Goal: Feedback & Contribution: Contribute content

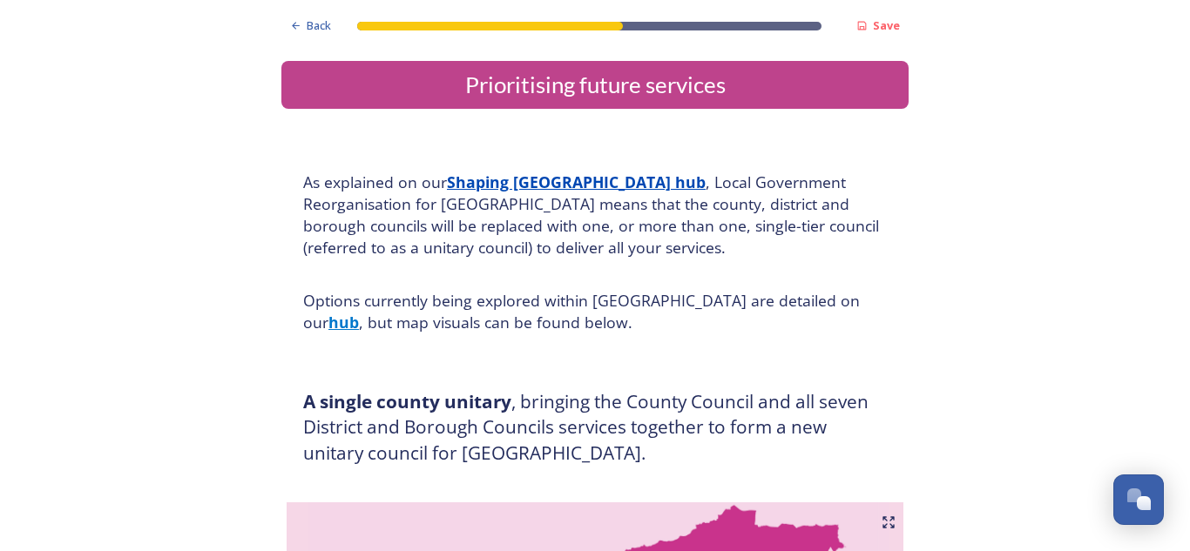
scroll to position [489, 0]
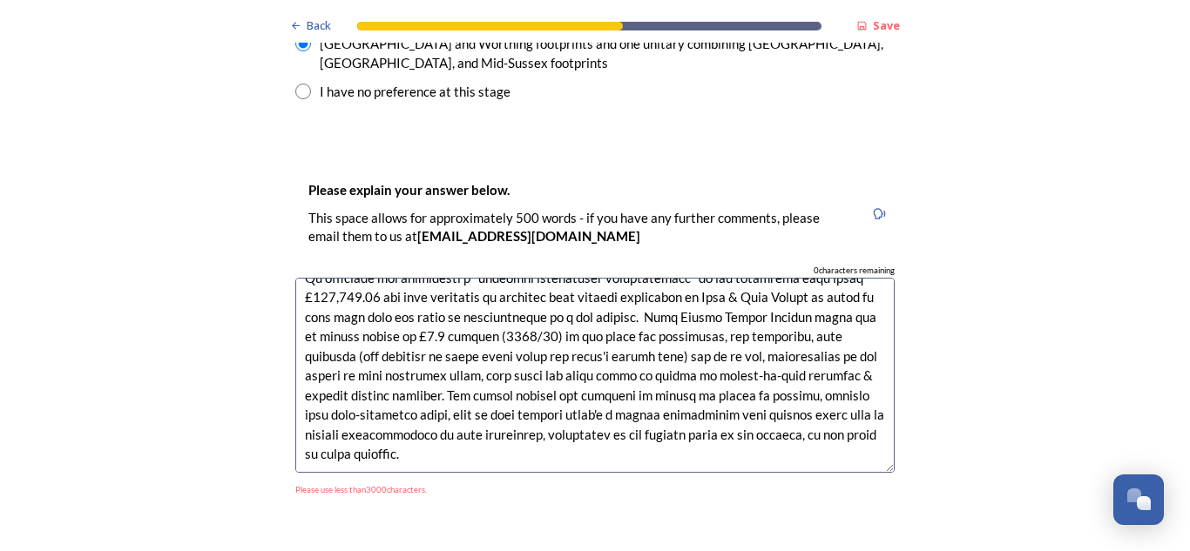
click at [593, 324] on textarea at bounding box center [594, 376] width 599 height 196
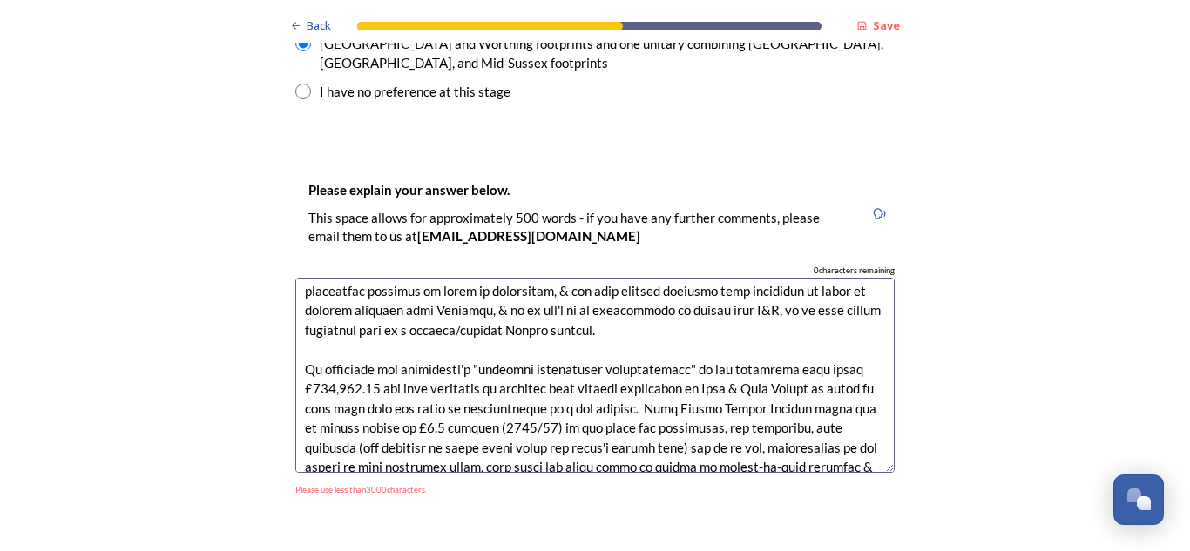
scroll to position [401, 0]
click at [658, 339] on textarea at bounding box center [594, 376] width 599 height 196
drag, startPoint x: 759, startPoint y: 334, endPoint x: 597, endPoint y: 336, distance: 162.0
click at [597, 336] on textarea at bounding box center [594, 376] width 599 height 196
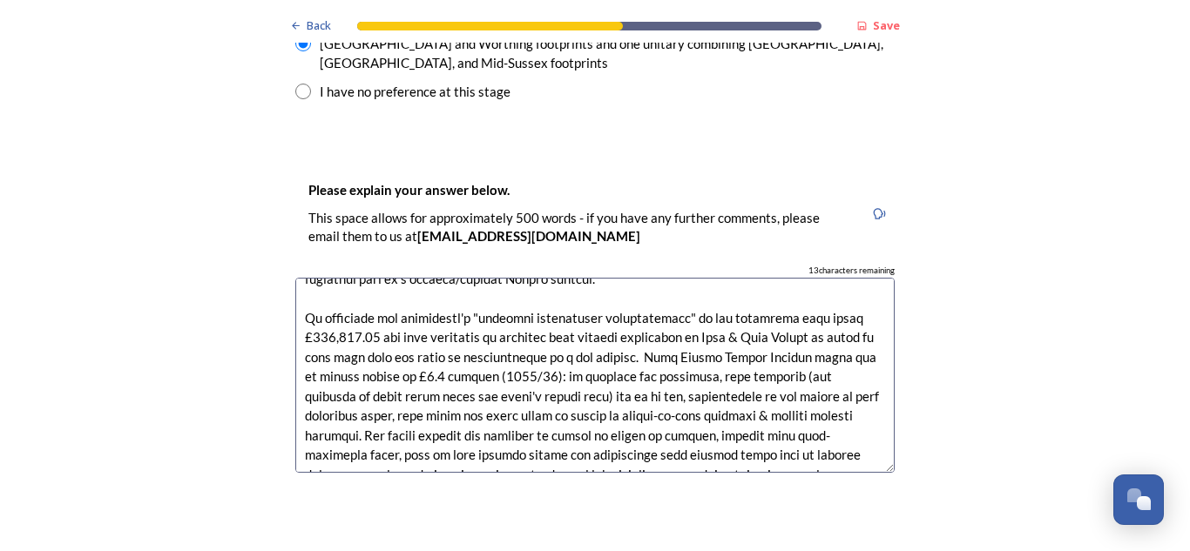
scroll to position [470, 0]
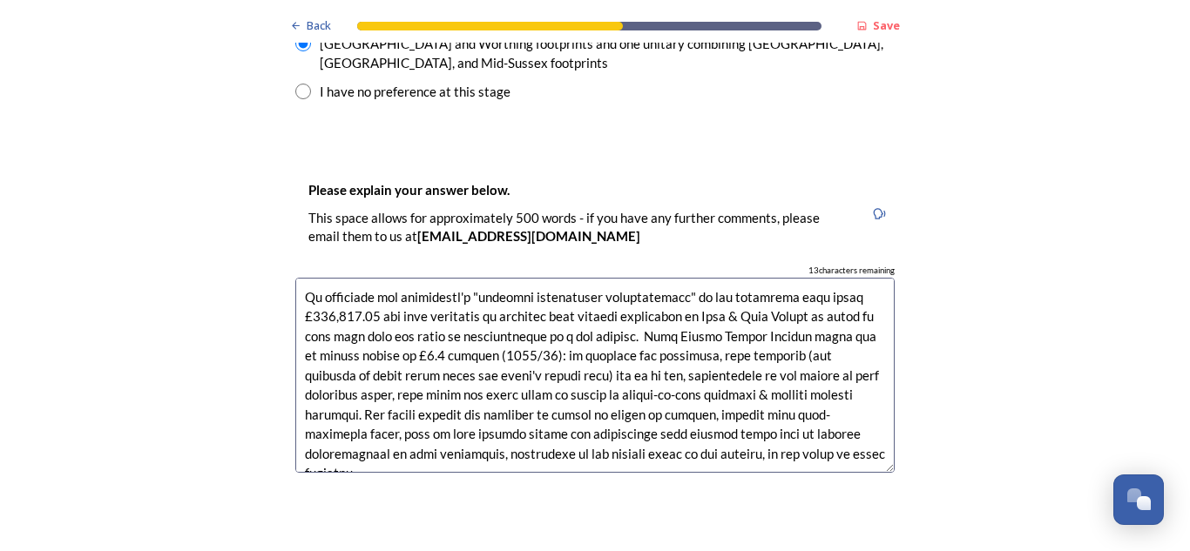
click at [699, 344] on textarea at bounding box center [594, 376] width 599 height 196
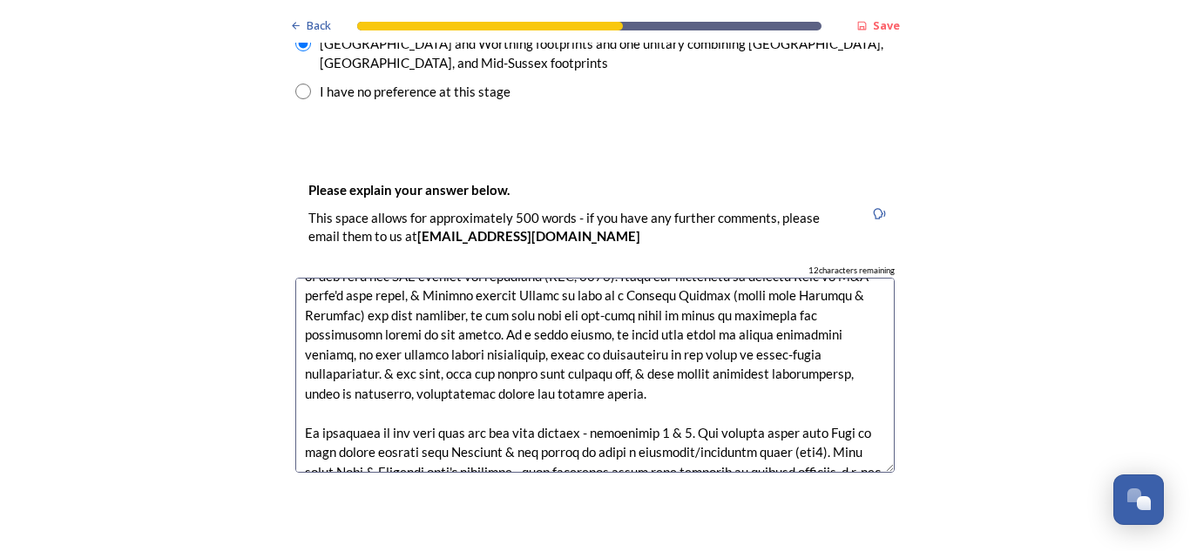
scroll to position [0, 0]
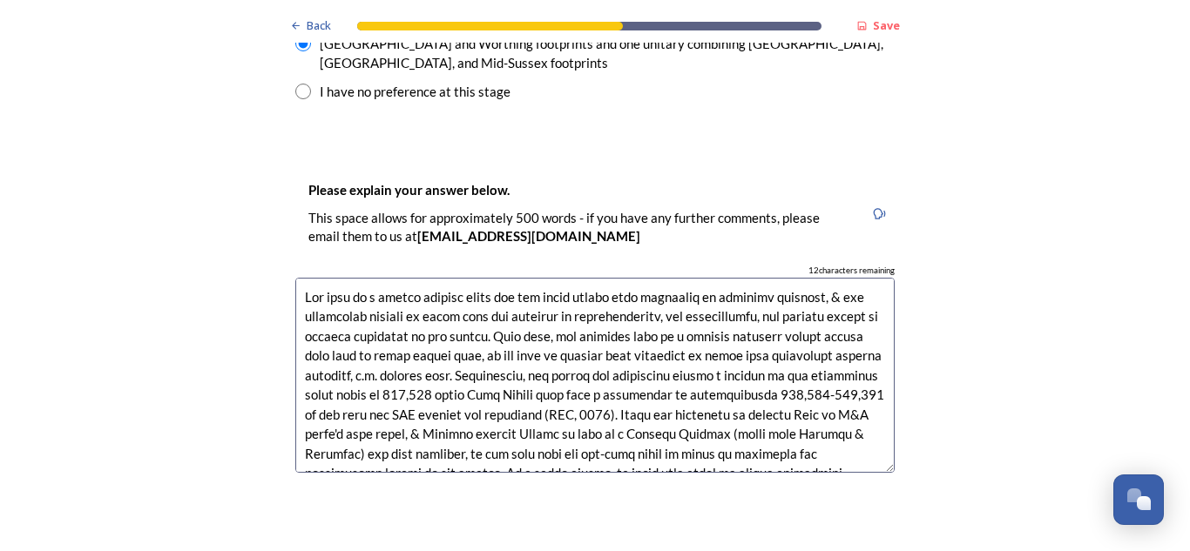
click at [493, 278] on textarea at bounding box center [594, 376] width 599 height 196
click at [414, 278] on textarea at bounding box center [594, 376] width 599 height 196
click at [719, 327] on textarea at bounding box center [594, 376] width 599 height 196
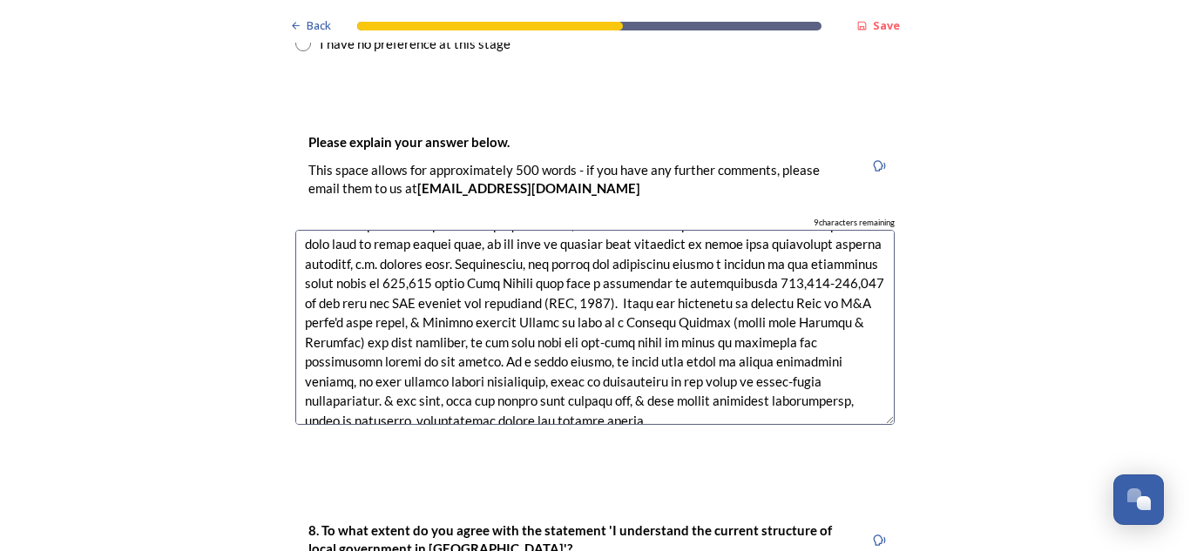
scroll to position [64, 0]
click at [628, 230] on textarea at bounding box center [594, 328] width 599 height 196
click at [630, 230] on textarea at bounding box center [594, 328] width 599 height 196
click at [680, 230] on textarea at bounding box center [594, 328] width 599 height 196
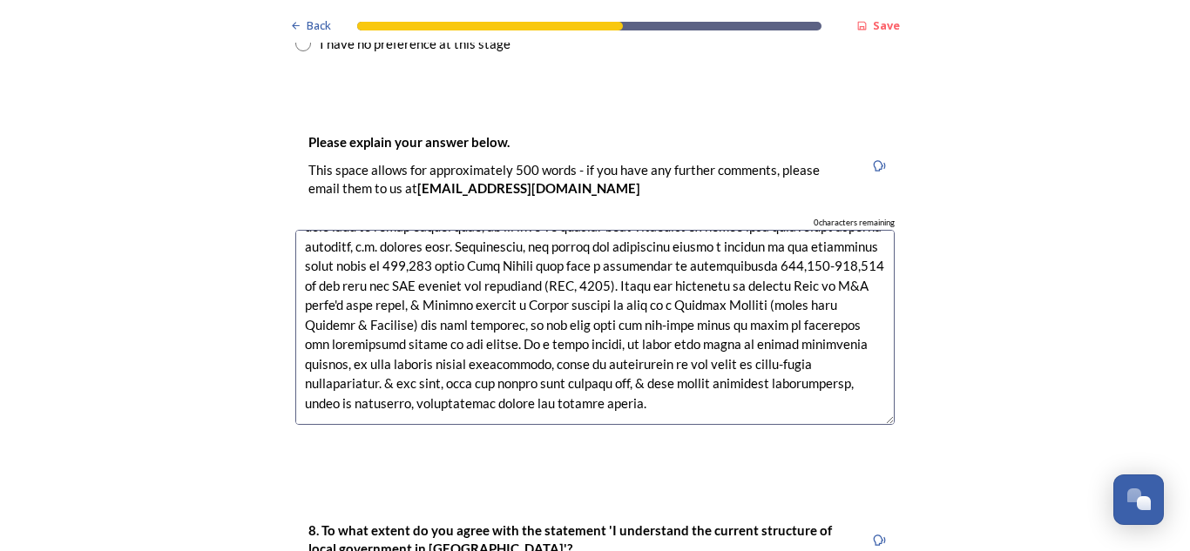
scroll to position [83, 0]
drag, startPoint x: 547, startPoint y: 249, endPoint x: 408, endPoint y: 248, distance: 139.4
click at [408, 248] on textarea at bounding box center [594, 328] width 599 height 196
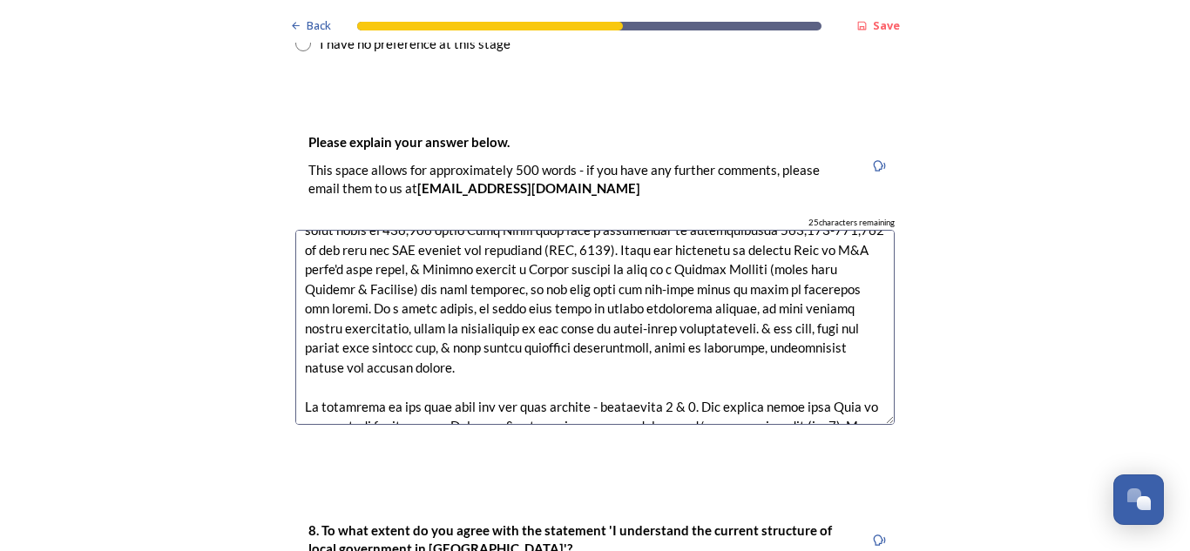
scroll to position [118, 0]
click at [823, 237] on textarea at bounding box center [594, 328] width 599 height 196
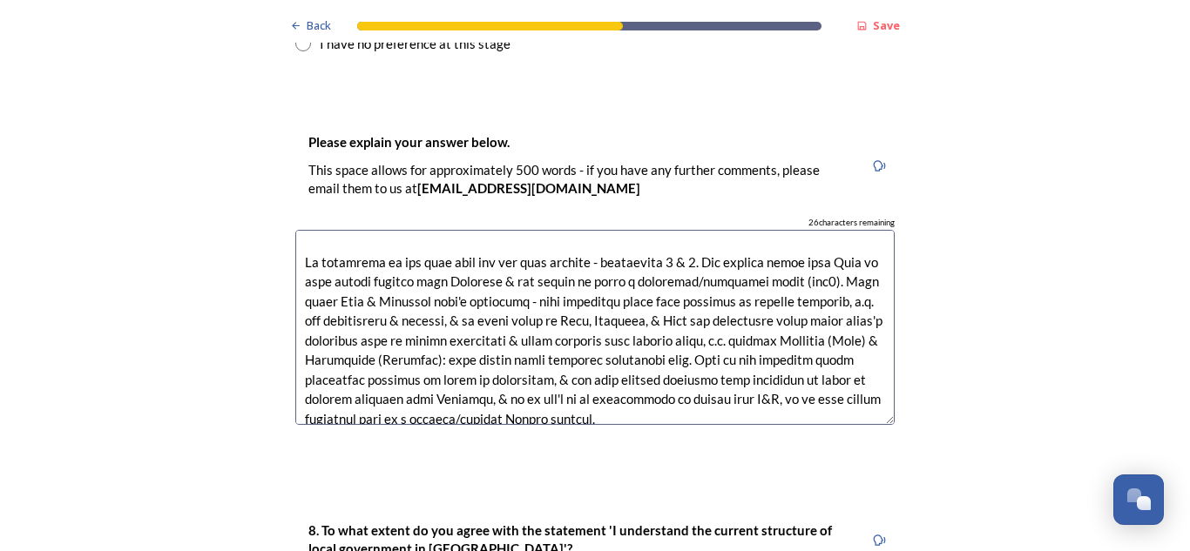
scroll to position [262, 0]
click at [537, 230] on textarea at bounding box center [594, 328] width 599 height 196
click at [471, 235] on textarea at bounding box center [594, 328] width 599 height 196
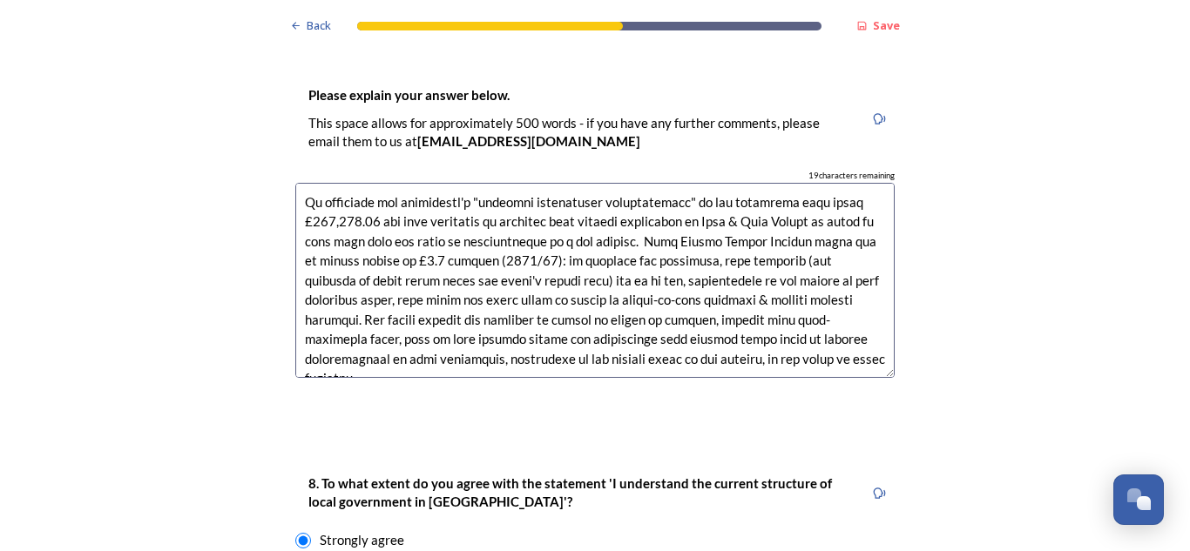
scroll to position [2838, 0]
click at [477, 206] on textarea at bounding box center [594, 280] width 599 height 196
click at [598, 208] on textarea at bounding box center [594, 280] width 599 height 196
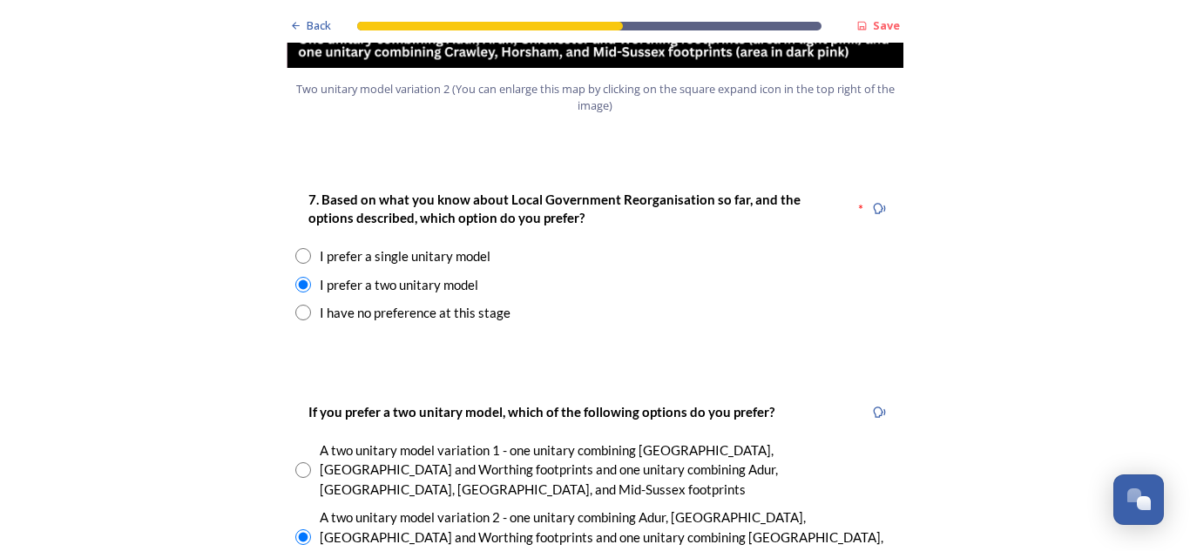
scroll to position [2197, 0]
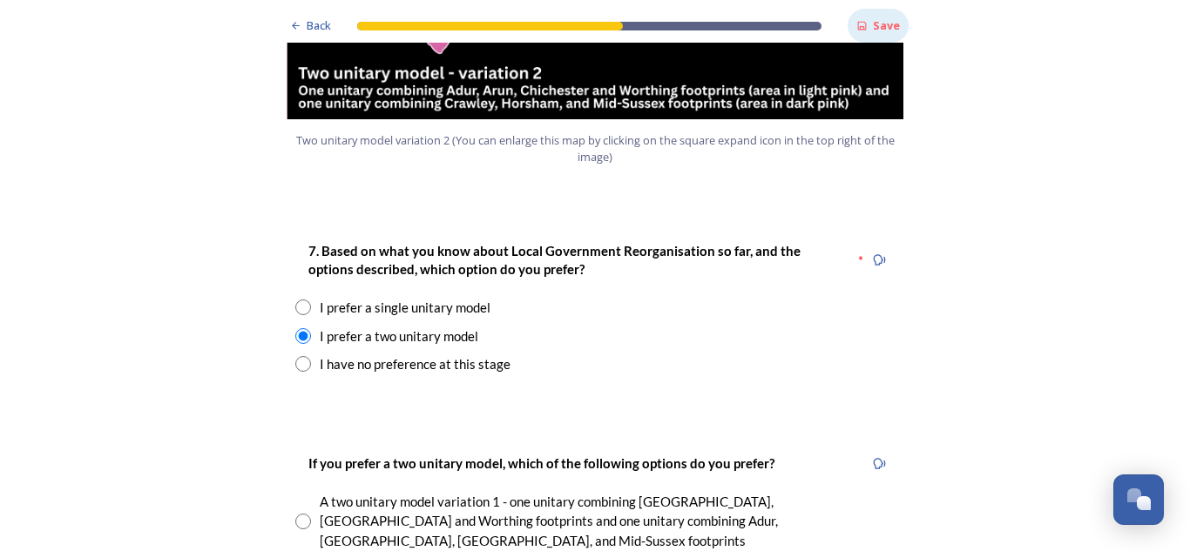
type textarea "The idea of a single unitary model for the whole county will hopefully be rejec…"
click at [879, 31] on strong "Save" at bounding box center [886, 25] width 27 height 16
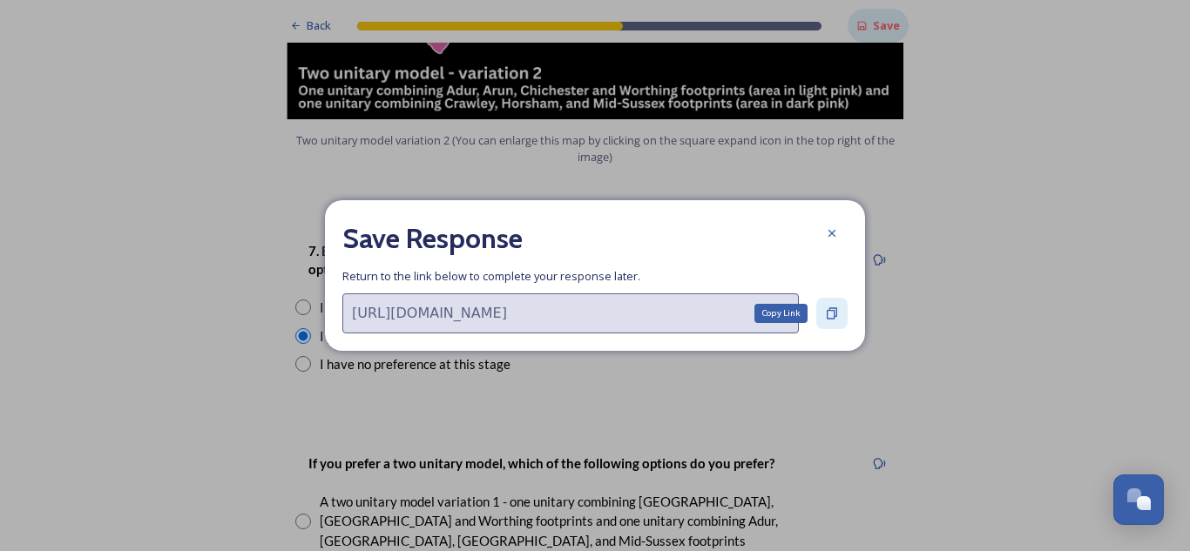
click at [834, 315] on icon at bounding box center [832, 312] width 10 height 11
click at [837, 324] on div "Copy Link" at bounding box center [831, 313] width 31 height 31
